Goal: Task Accomplishment & Management: Use online tool/utility

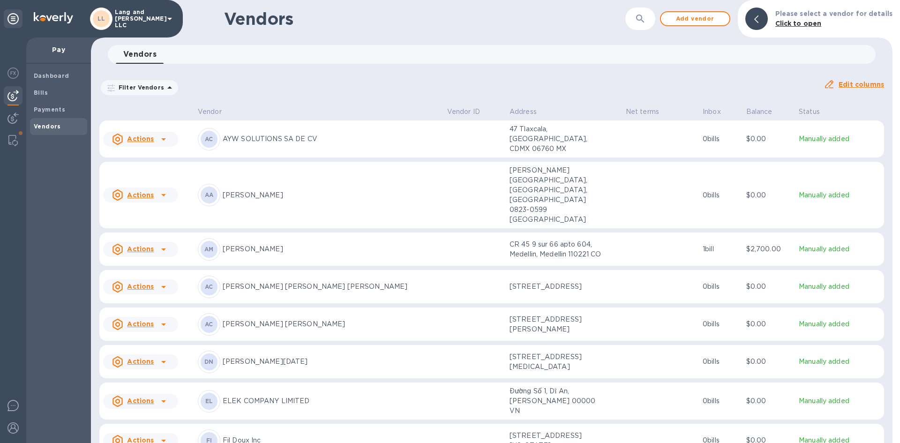
scroll to position [234, 0]
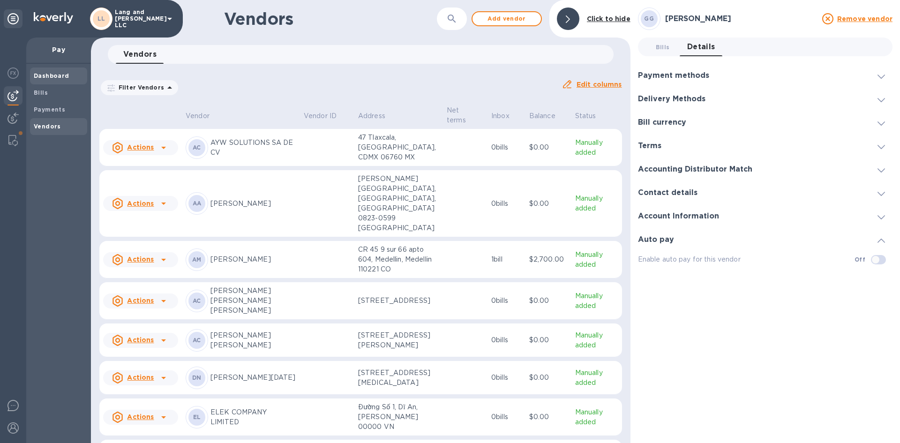
click at [42, 74] on b "Dashboard" at bounding box center [52, 75] width 36 height 7
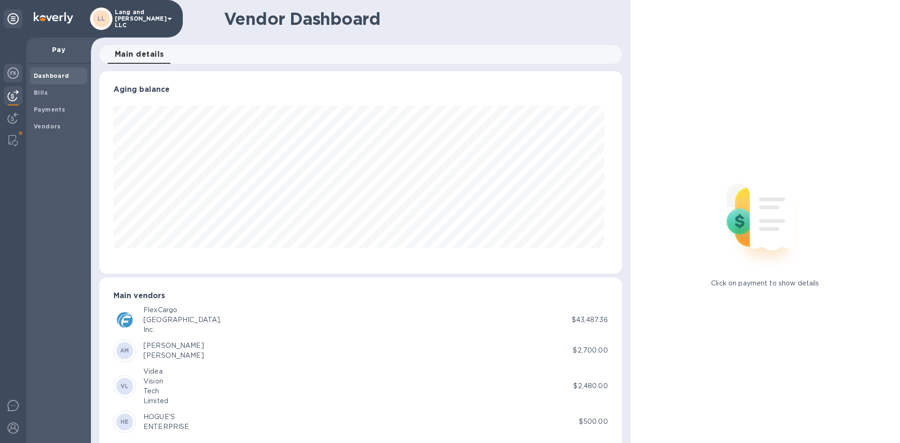
click at [11, 75] on img at bounding box center [12, 72] width 11 height 11
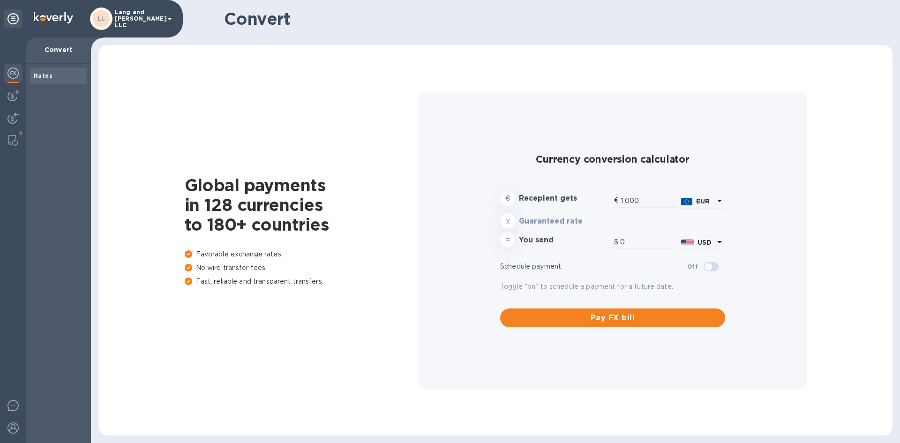
type input "1,174.88"
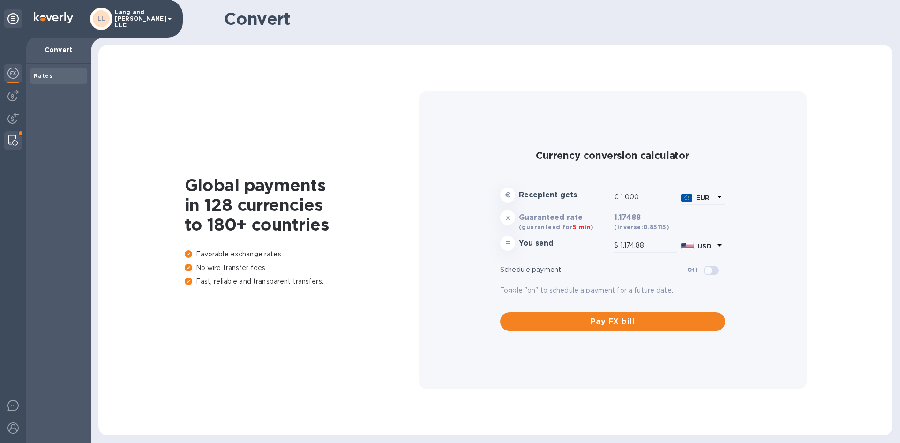
click at [16, 131] on div at bounding box center [13, 140] width 17 height 19
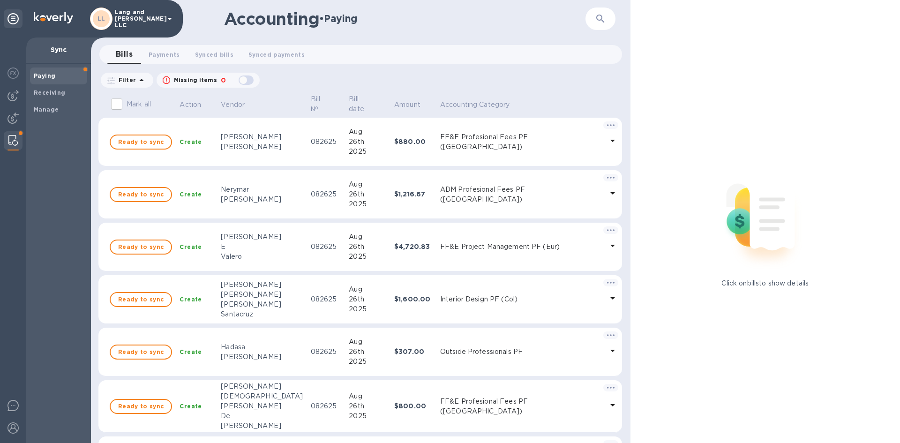
click at [60, 51] on p "Sync" at bounding box center [59, 49] width 50 height 9
click at [9, 10] on div at bounding box center [13, 18] width 19 height 19
